Goal: Task Accomplishment & Management: Use online tool/utility

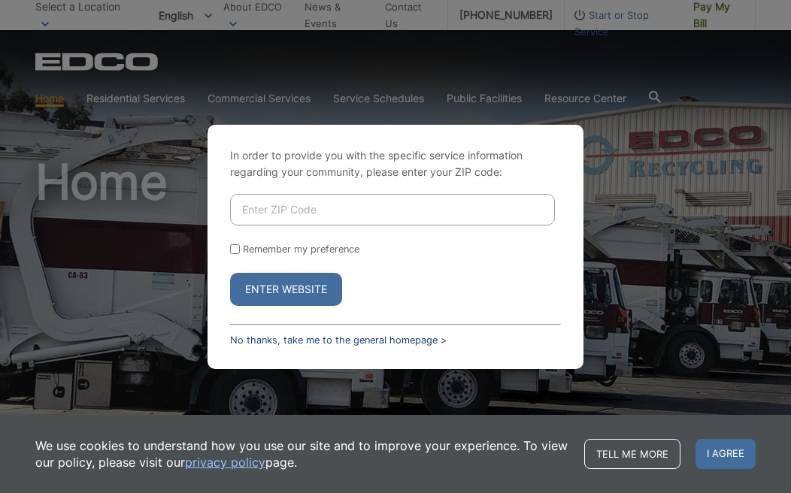
click at [355, 344] on link "No thanks, take me to the general homepage >" at bounding box center [338, 340] width 217 height 11
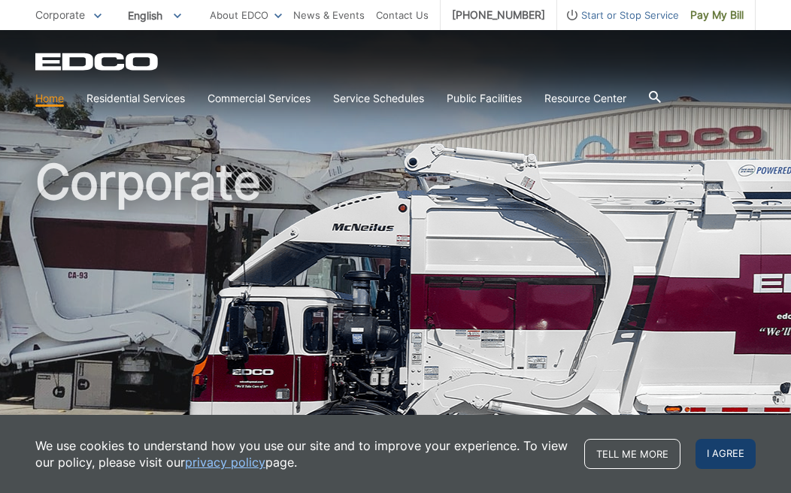
click at [734, 455] on span "I agree" at bounding box center [726, 454] width 60 height 30
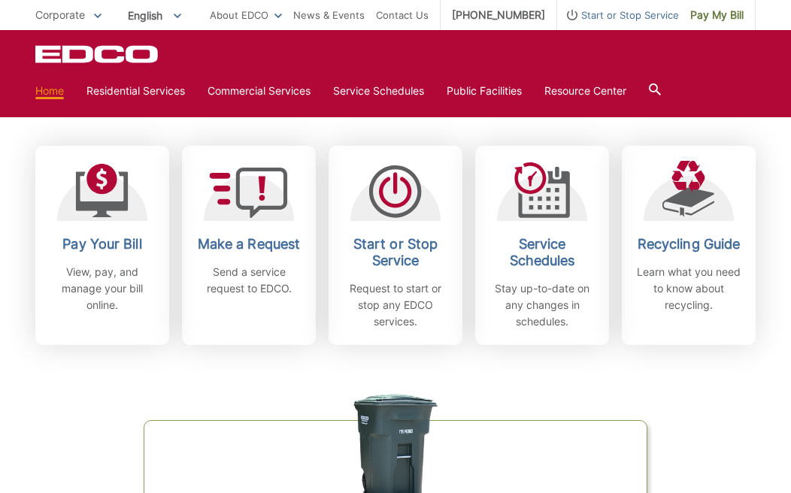
scroll to position [412, 0]
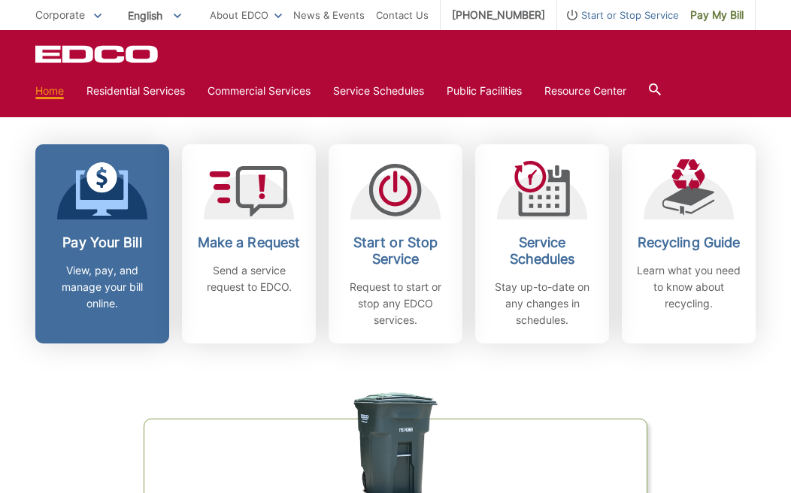
click at [126, 247] on h2 "Pay Your Bill" at bounding box center [102, 243] width 111 height 17
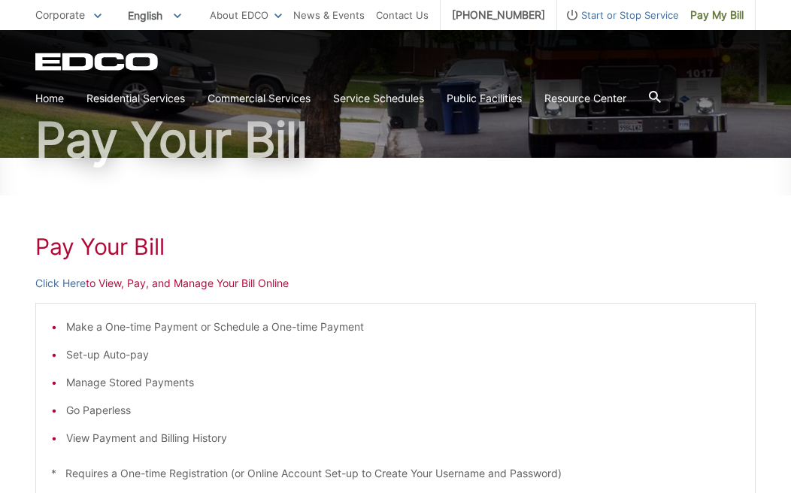
scroll to position [118, 0]
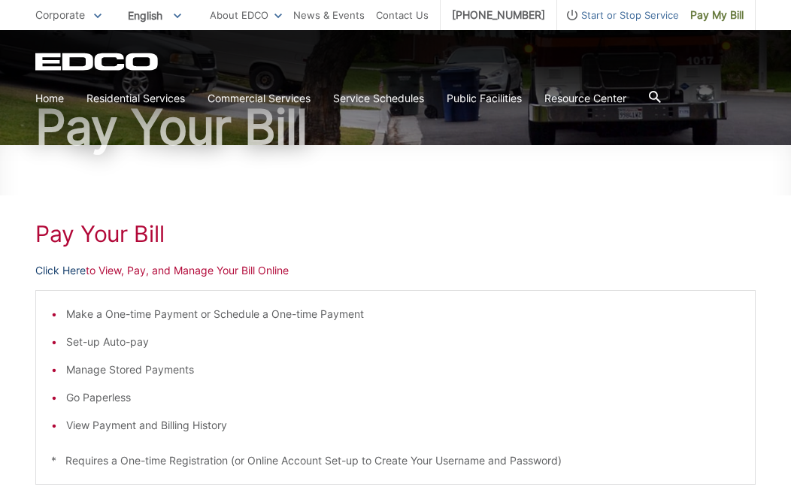
click at [61, 271] on link "Click Here" at bounding box center [60, 270] width 50 height 17
